Goal: Subscribe to service/newsletter

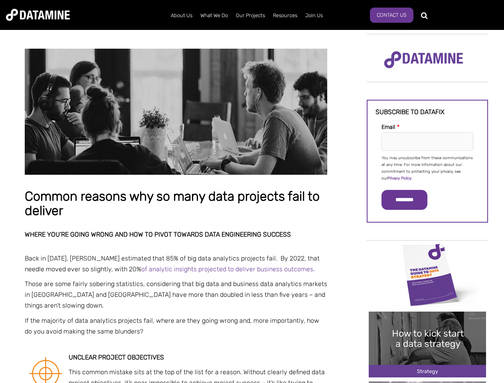
click at [428, 168] on p "You may unsubscribe from these communications at any time. For more information…" at bounding box center [428, 168] width 92 height 27
click at [409, 200] on input "*********" at bounding box center [405, 200] width 46 height 20
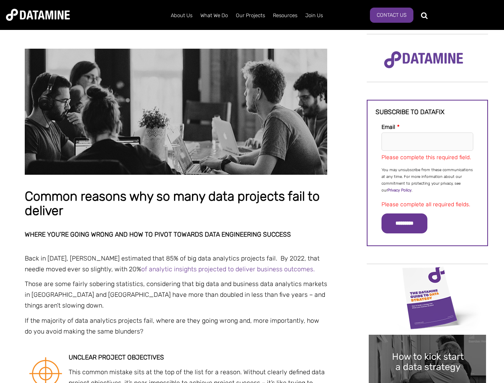
click at [428, 274] on img "Image grid with {{ image_count }} images." at bounding box center [427, 298] width 117 height 66
click at [428, 274] on div "✕" at bounding box center [252, 191] width 504 height 383
click at [428, 345] on div "✕" at bounding box center [252, 191] width 504 height 383
click at [428, 345] on img "Image grid with {{ image_count }} images." at bounding box center [427, 368] width 117 height 66
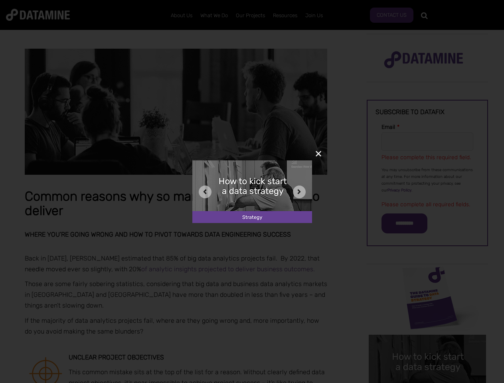
click at [428, 383] on div "✕" at bounding box center [252, 191] width 504 height 383
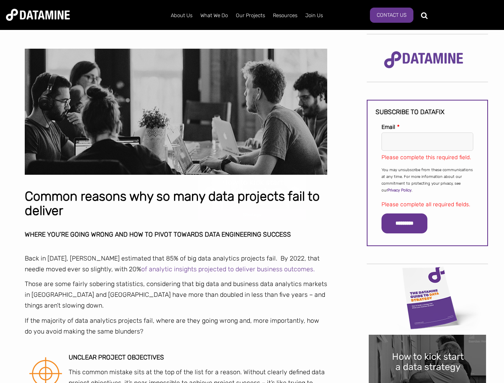
click at [428, 383] on div "✕" at bounding box center [252, 191] width 504 height 383
